Goal: Check status: Check status

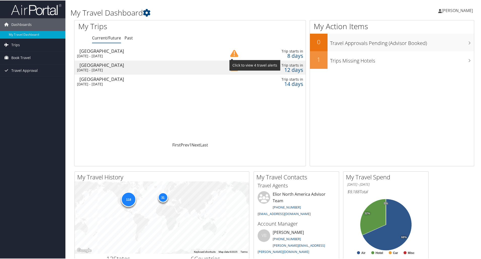
click at [234, 53] on img at bounding box center [234, 53] width 8 height 8
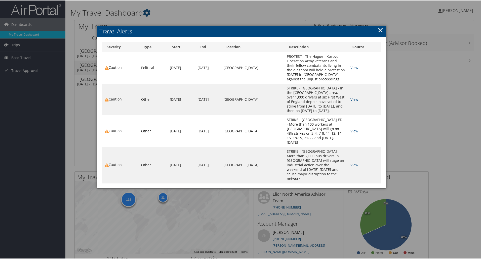
click at [378, 30] on link "×" at bounding box center [380, 29] width 6 height 10
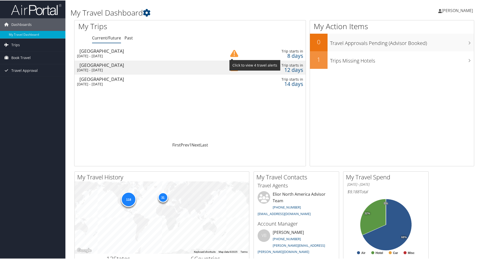
click at [234, 53] on img at bounding box center [234, 53] width 8 height 8
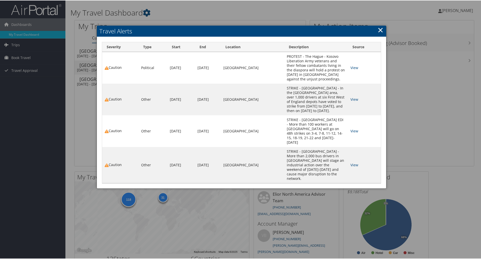
click at [379, 28] on link "×" at bounding box center [380, 29] width 6 height 10
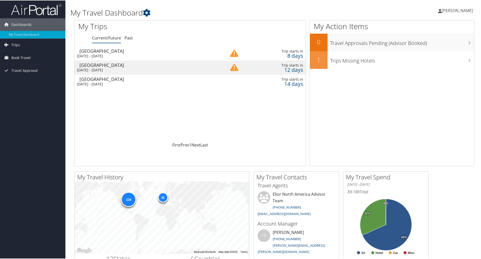
click at [209, 56] on div "[DATE] - [DATE]" at bounding box center [144, 55] width 135 height 5
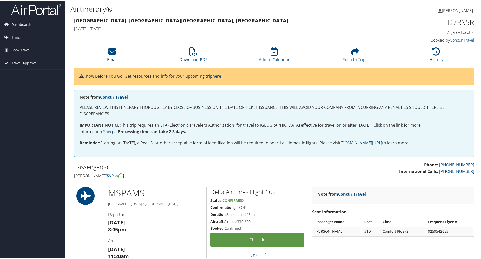
click at [117, 128] on link "Sherpa" at bounding box center [110, 131] width 14 height 6
